Goal: Check status: Check status

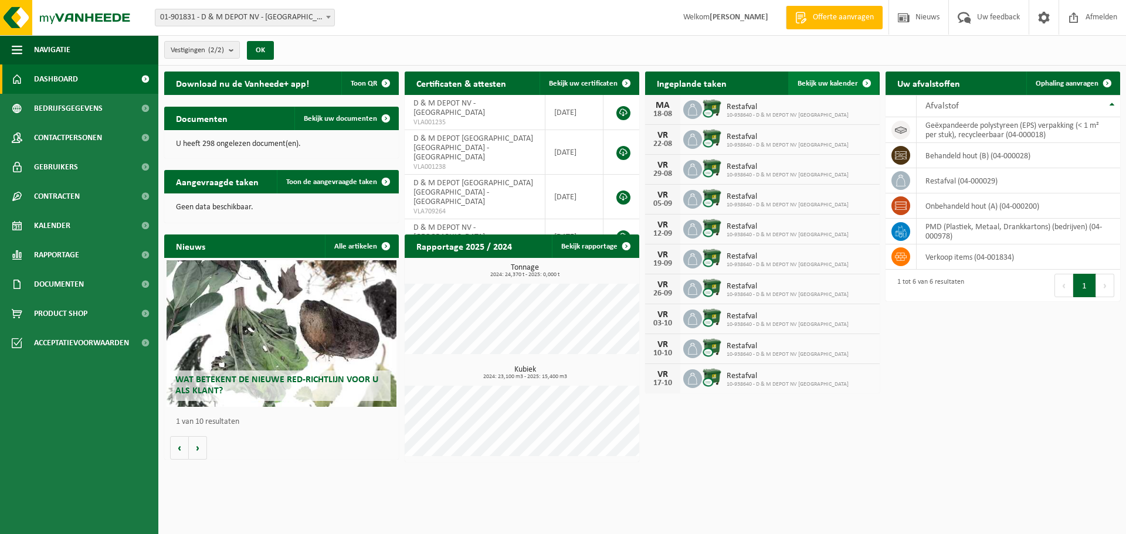
click at [832, 77] on link "Bekijk uw kalender" at bounding box center [833, 83] width 90 height 23
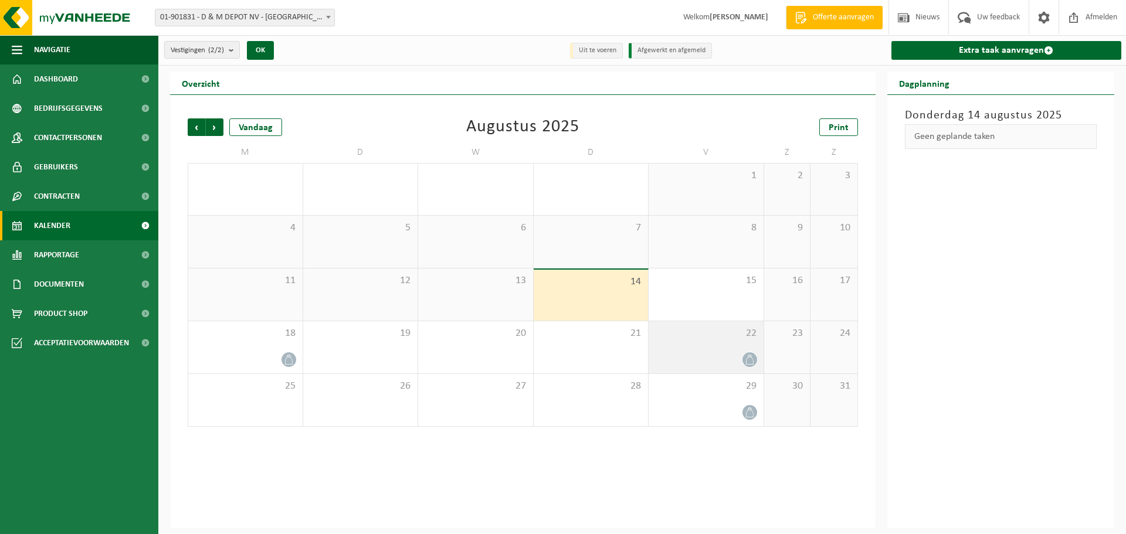
click at [749, 355] on icon at bounding box center [750, 360] width 10 height 10
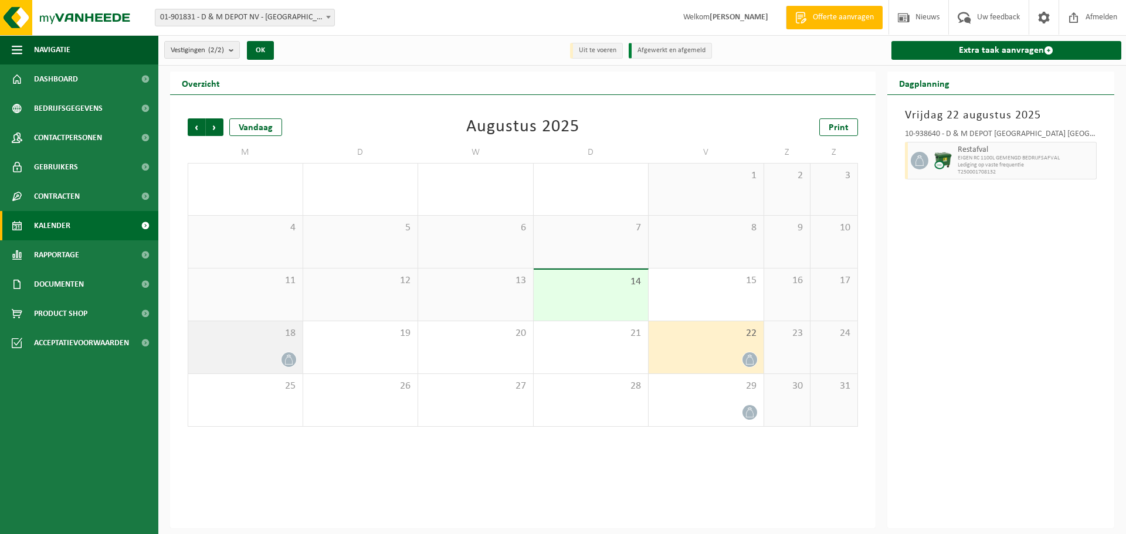
click at [280, 347] on div "18" at bounding box center [245, 347] width 114 height 52
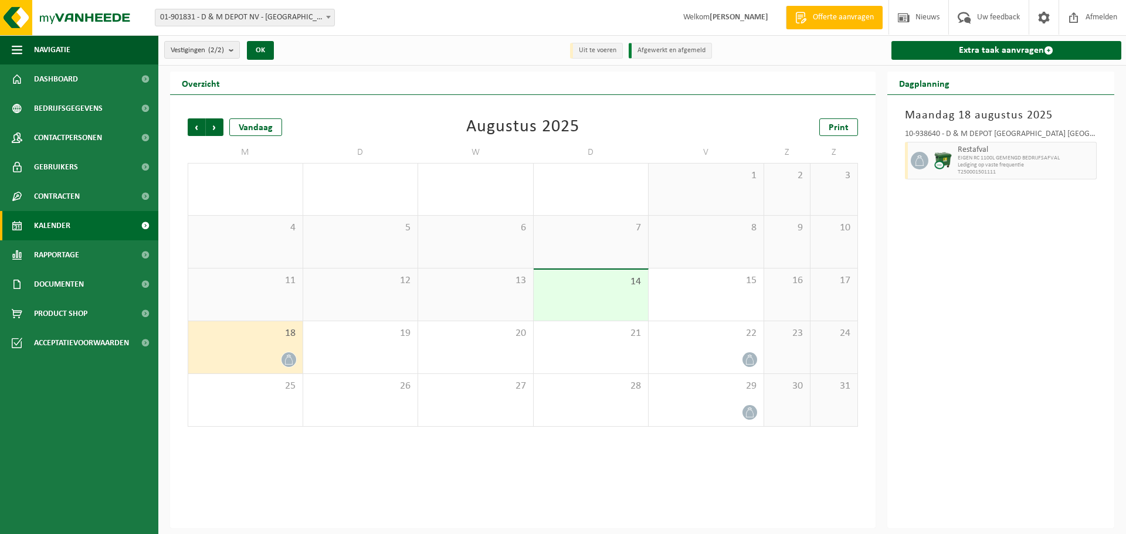
click at [257, 346] on div "18" at bounding box center [245, 347] width 114 height 52
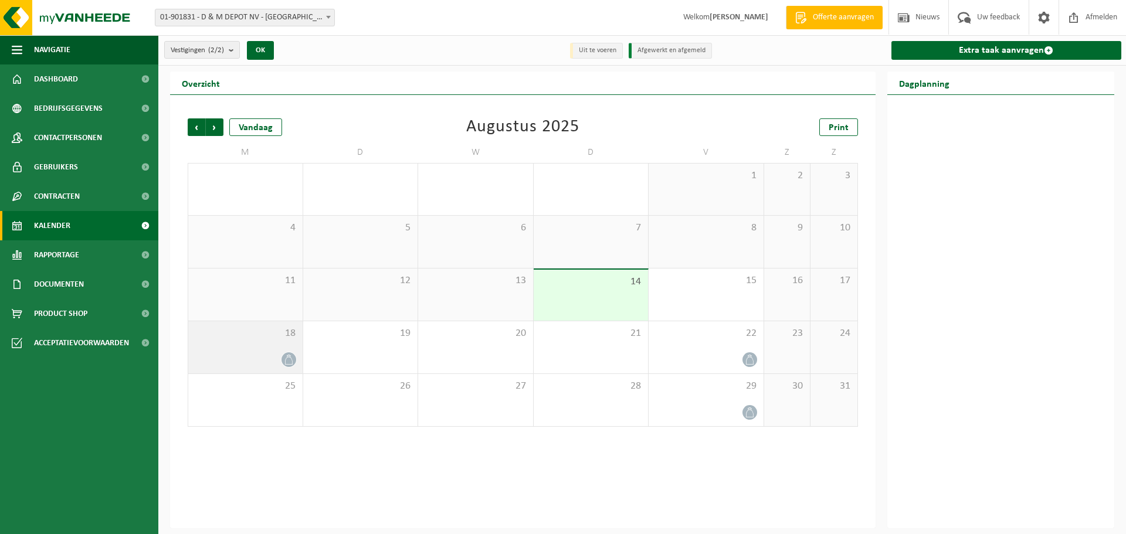
click at [257, 345] on div "18" at bounding box center [245, 347] width 114 height 52
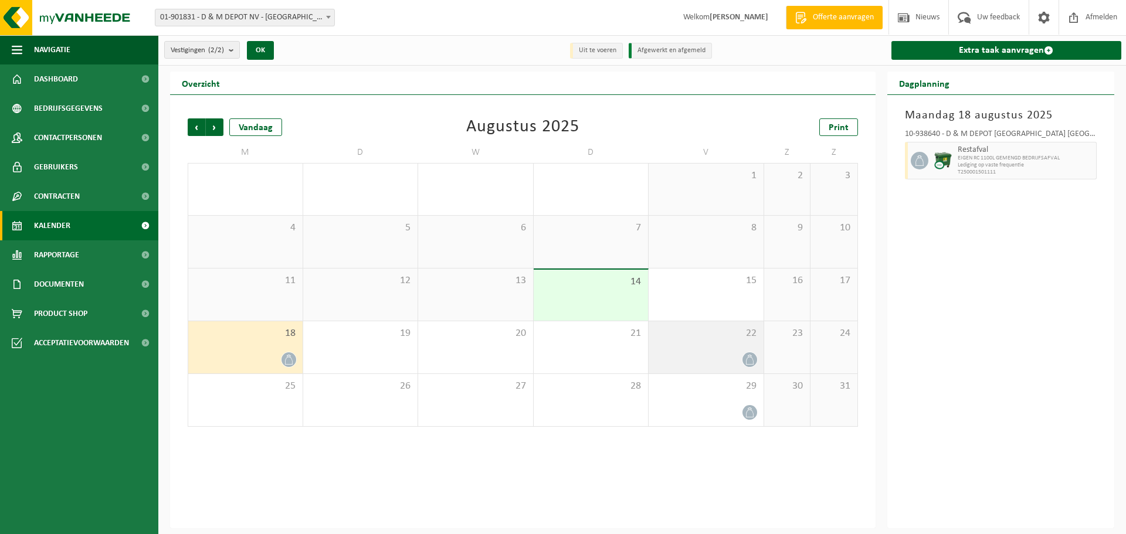
click at [729, 347] on div "22" at bounding box center [705, 347] width 115 height 52
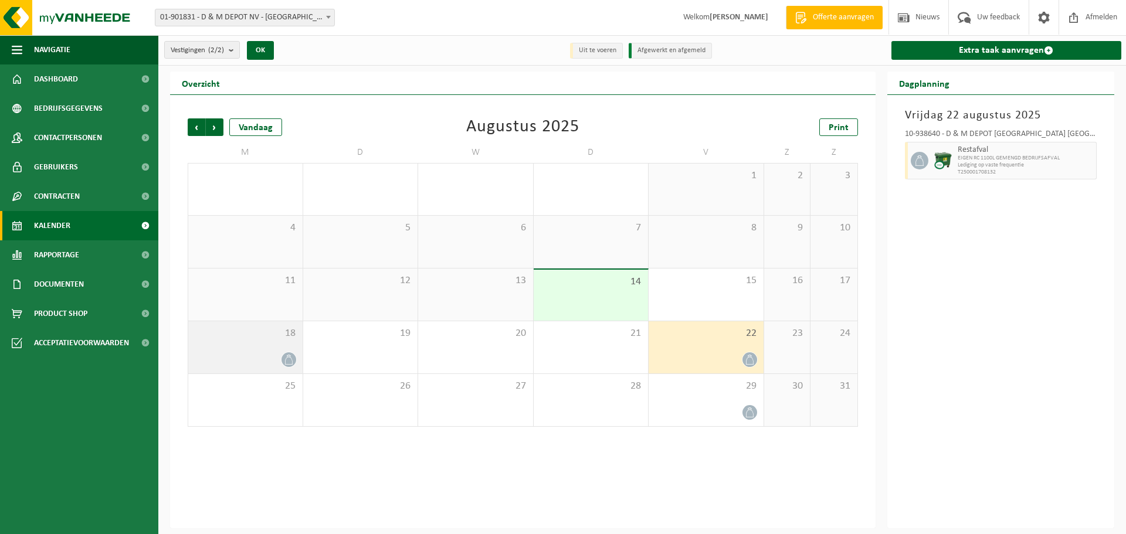
click at [253, 360] on div at bounding box center [245, 360] width 103 height 16
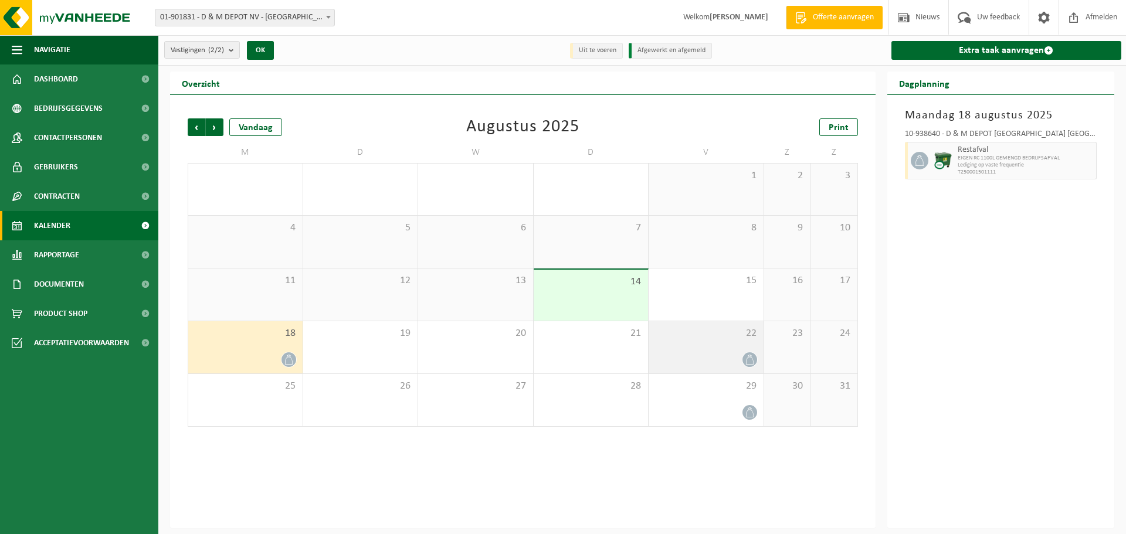
click at [733, 358] on div at bounding box center [705, 360] width 103 height 16
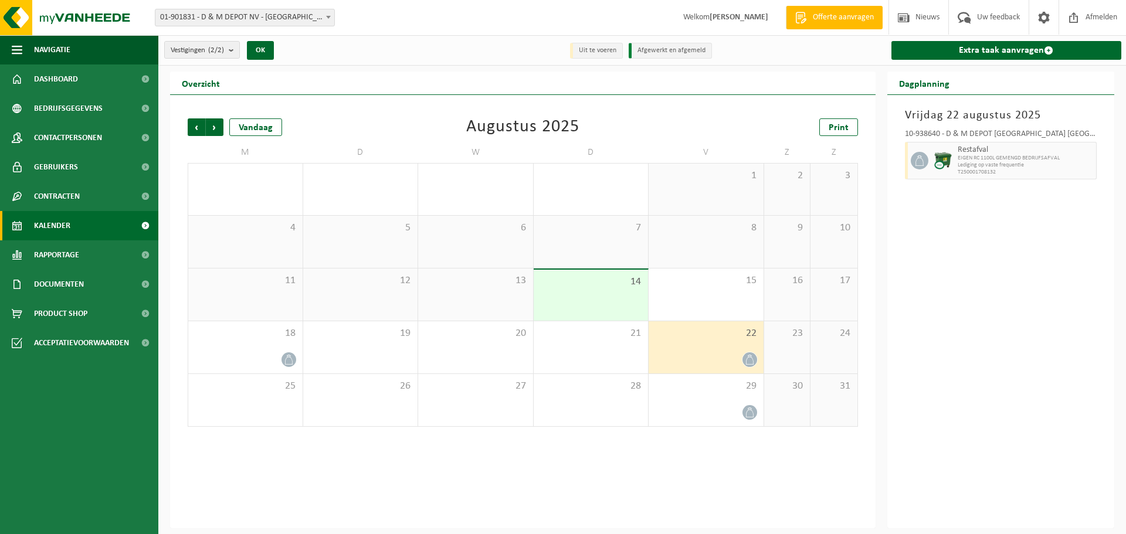
click at [702, 341] on div "22" at bounding box center [705, 347] width 115 height 52
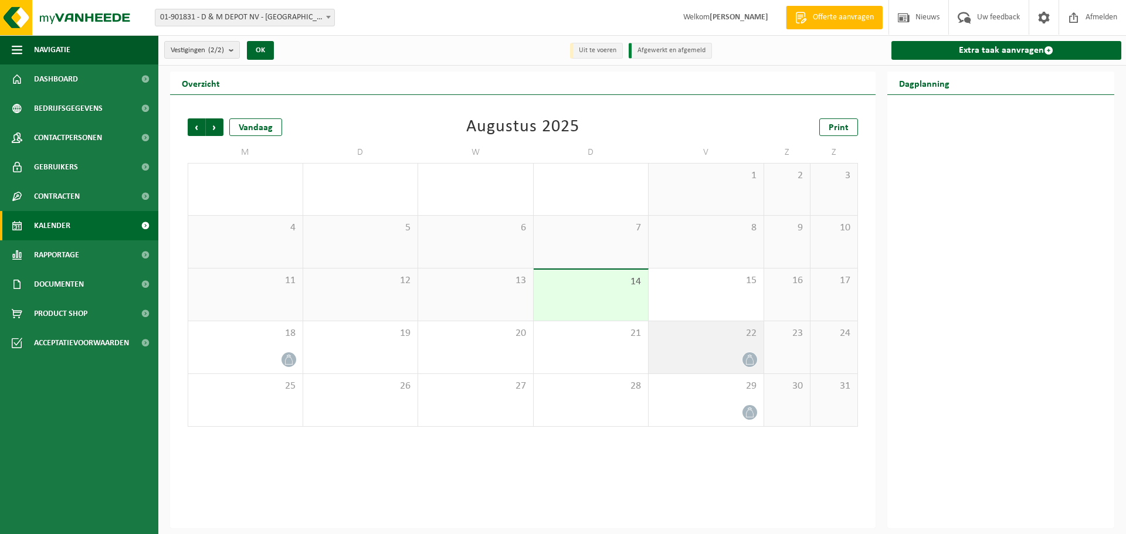
click at [702, 341] on div "22" at bounding box center [705, 347] width 115 height 52
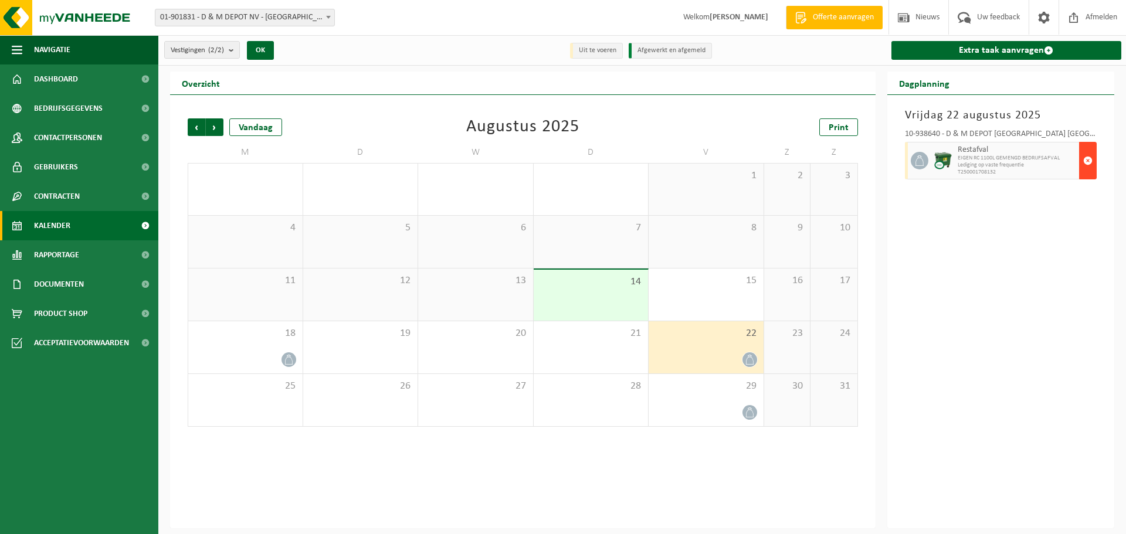
click at [1092, 161] on button "button" at bounding box center [1088, 161] width 18 height 38
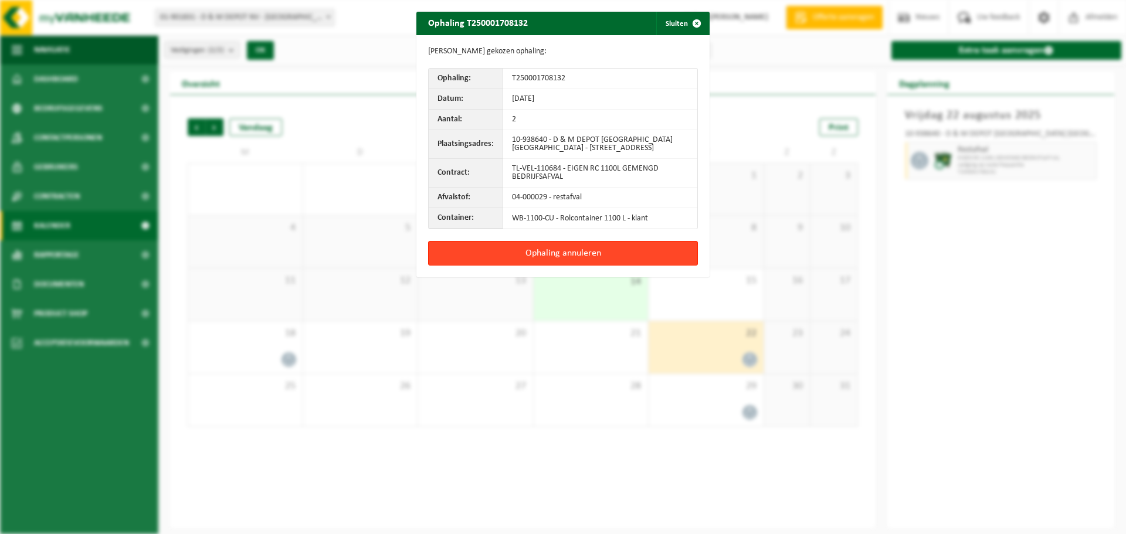
click at [600, 251] on button "Ophaling annuleren" at bounding box center [563, 253] width 270 height 25
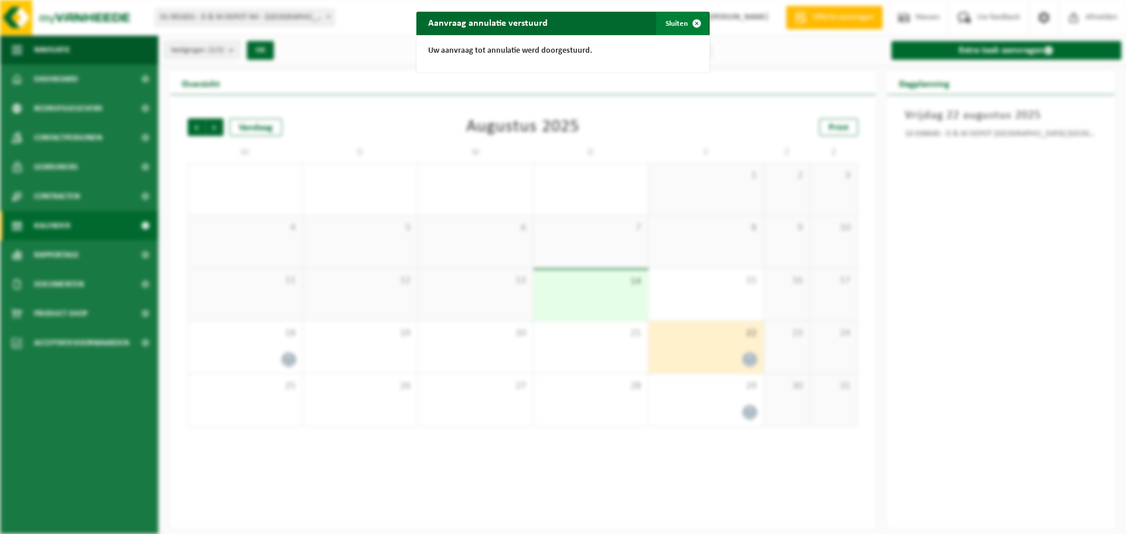
click at [665, 20] on button "Sluiten" at bounding box center [682, 23] width 52 height 23
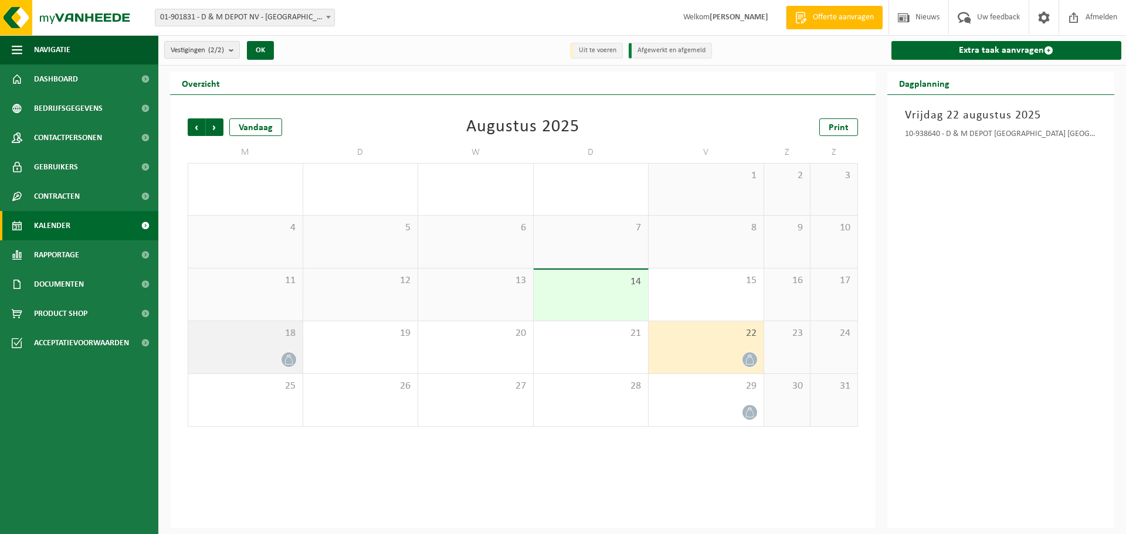
click at [270, 342] on div "18" at bounding box center [245, 347] width 114 height 52
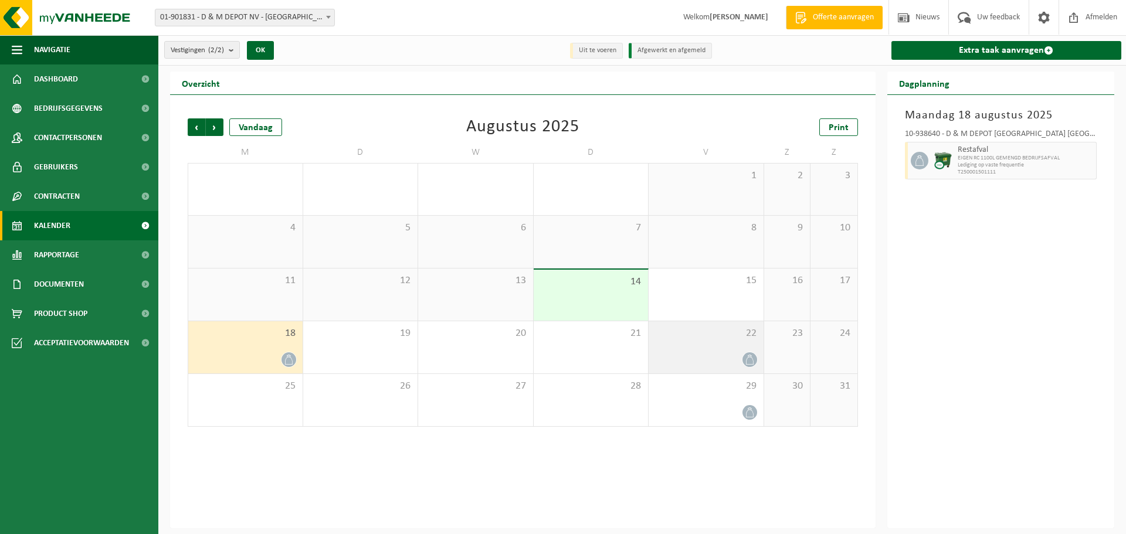
click at [733, 345] on div "22" at bounding box center [705, 347] width 115 height 52
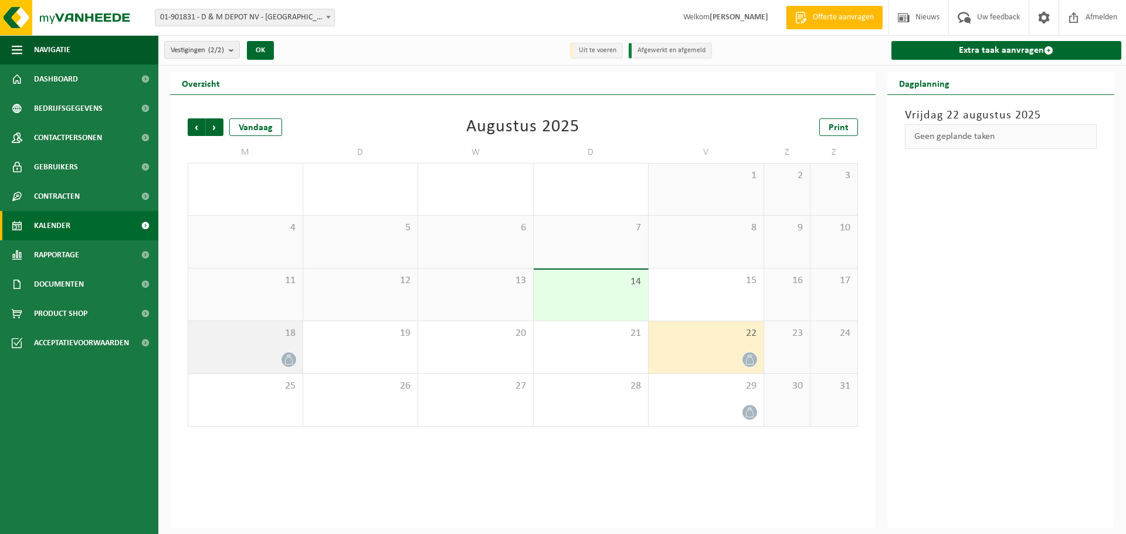
click at [256, 343] on div "18" at bounding box center [245, 347] width 114 height 52
